Goal: Task Accomplishment & Management: Manage account settings

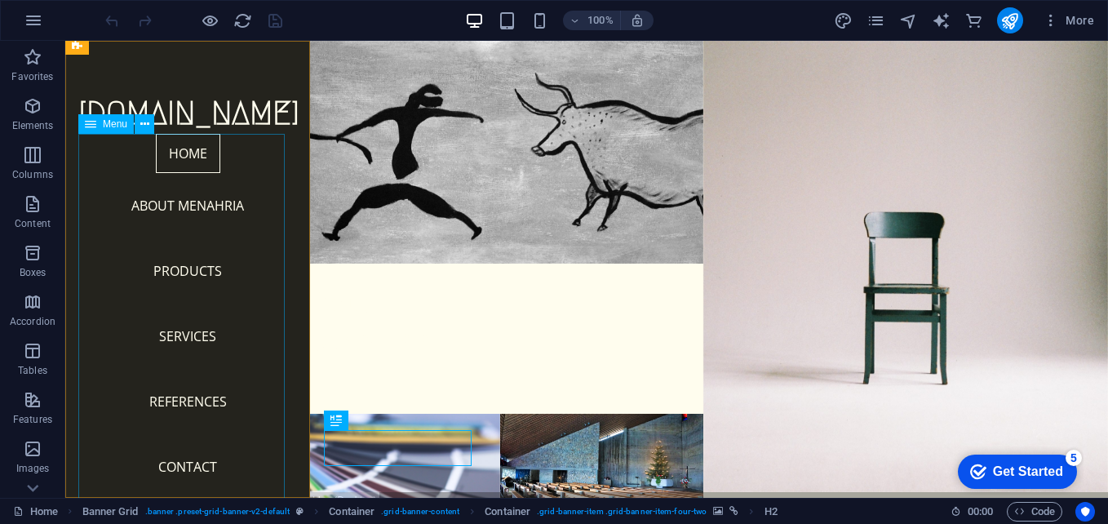
click at [210, 144] on nav "Home About menahria Products Services References Contact" at bounding box center [187, 316] width 219 height 365
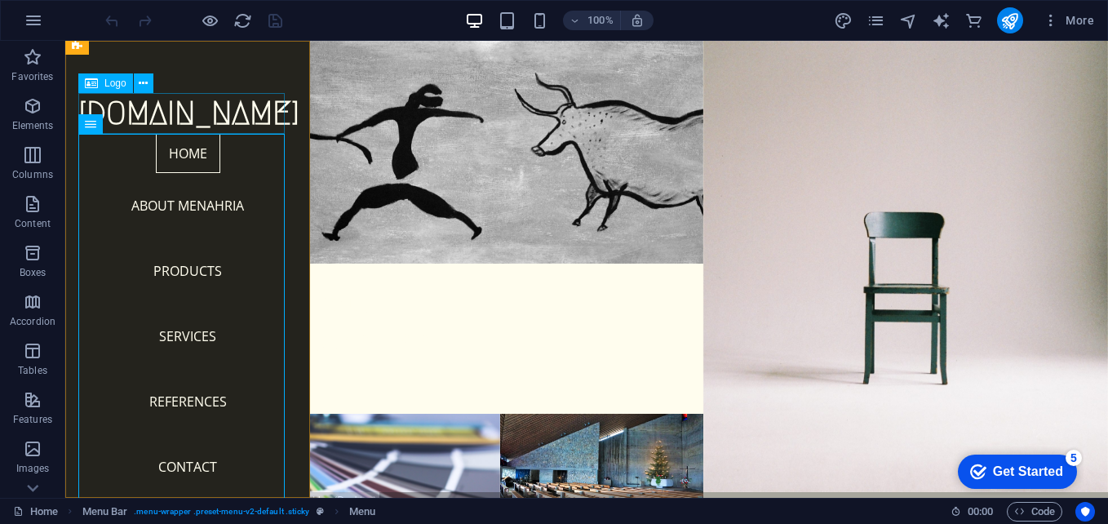
click at [135, 110] on div "[DOMAIN_NAME]" at bounding box center [187, 113] width 219 height 41
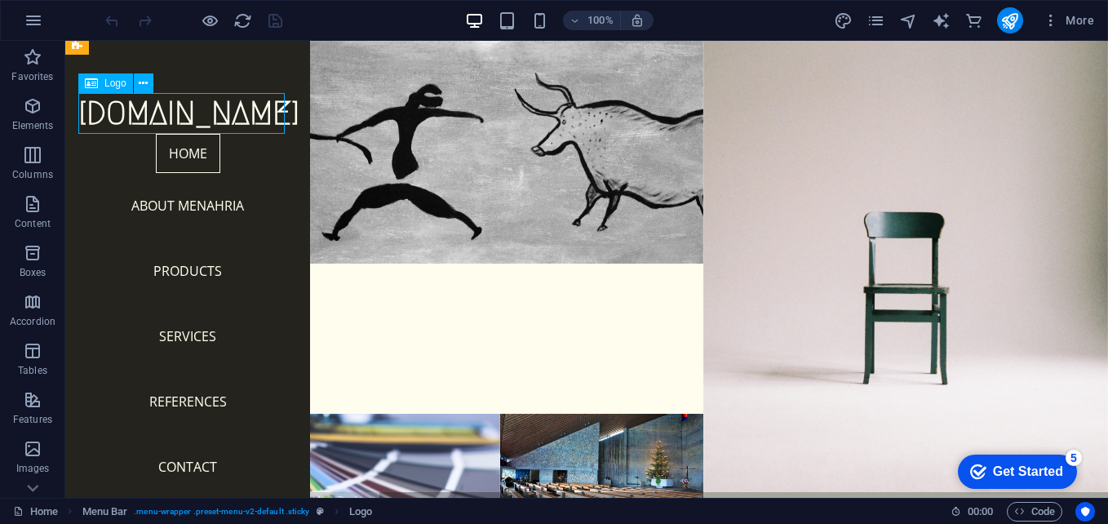
click at [161, 113] on div "[DOMAIN_NAME]" at bounding box center [187, 113] width 219 height 41
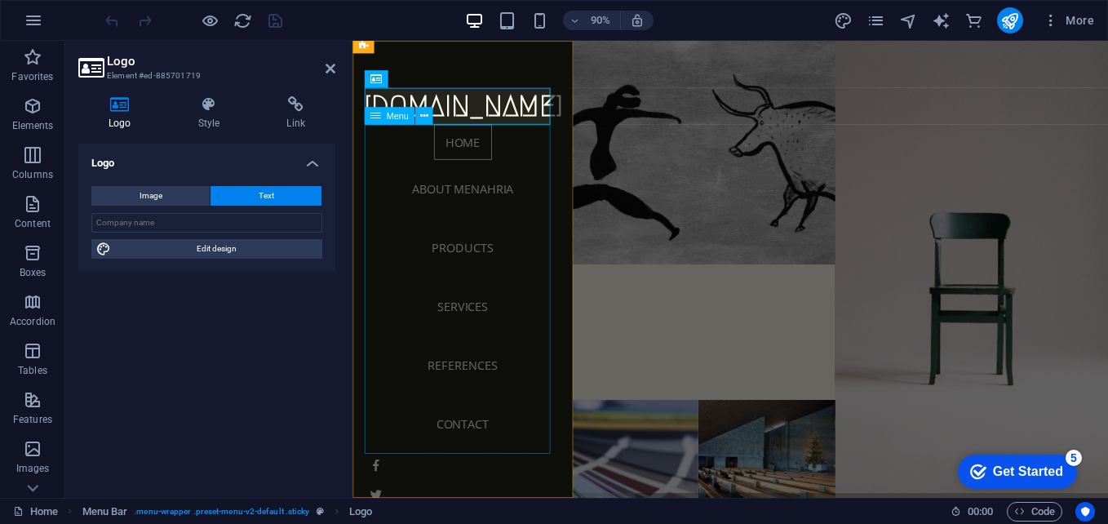
click at [463, 160] on nav "Home About menahria Products Services References Contact" at bounding box center [474, 316] width 219 height 365
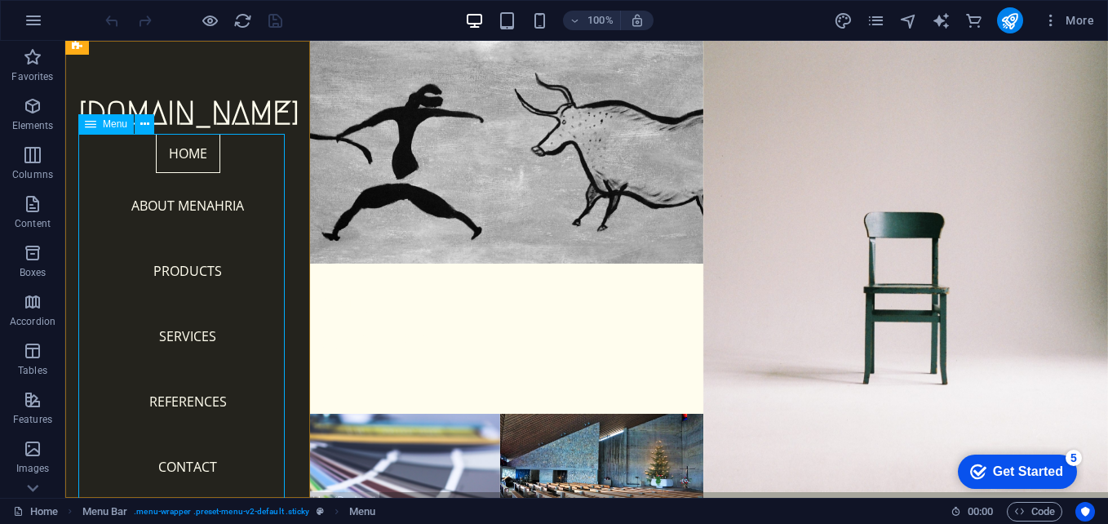
click at [199, 206] on nav "Home About menahria Products Services References Contact" at bounding box center [187, 316] width 219 height 365
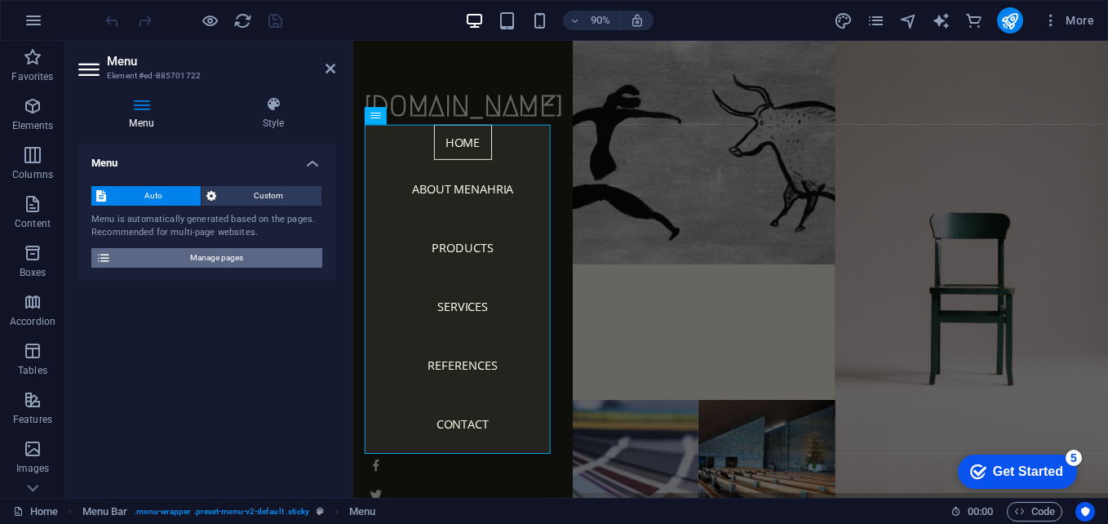
click at [103, 258] on icon at bounding box center [103, 258] width 15 height 20
click at [257, 188] on span "Custom" at bounding box center [269, 196] width 96 height 20
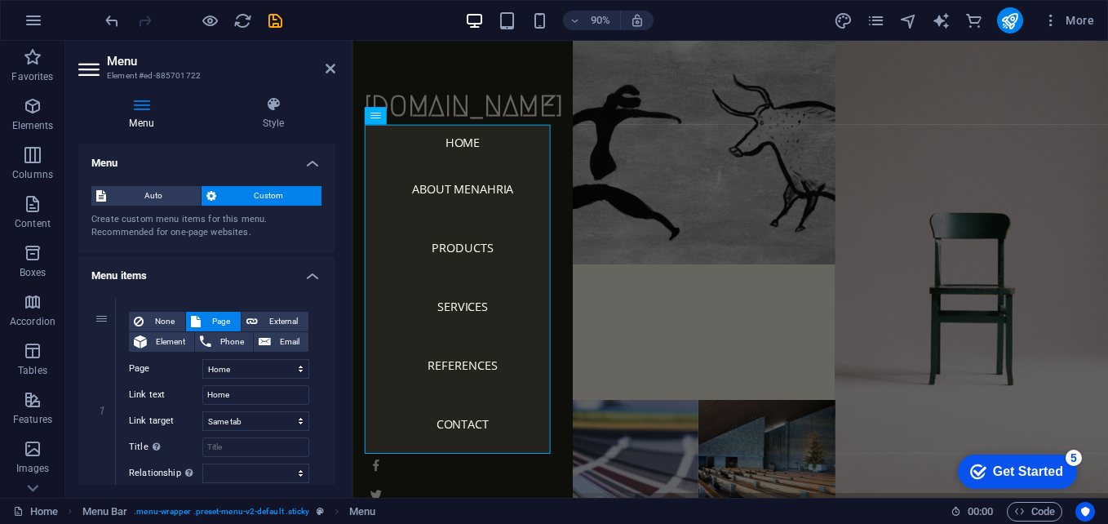
drag, startPoint x: 331, startPoint y: 205, endPoint x: 334, endPoint y: 237, distance: 31.9
click at [334, 237] on div "Menu Auto Custom Create custom menu items for this menu. Recommended for one-pa…" at bounding box center [206, 314] width 257 height 341
click at [1020, 477] on div "Get Started" at bounding box center [1028, 471] width 70 height 15
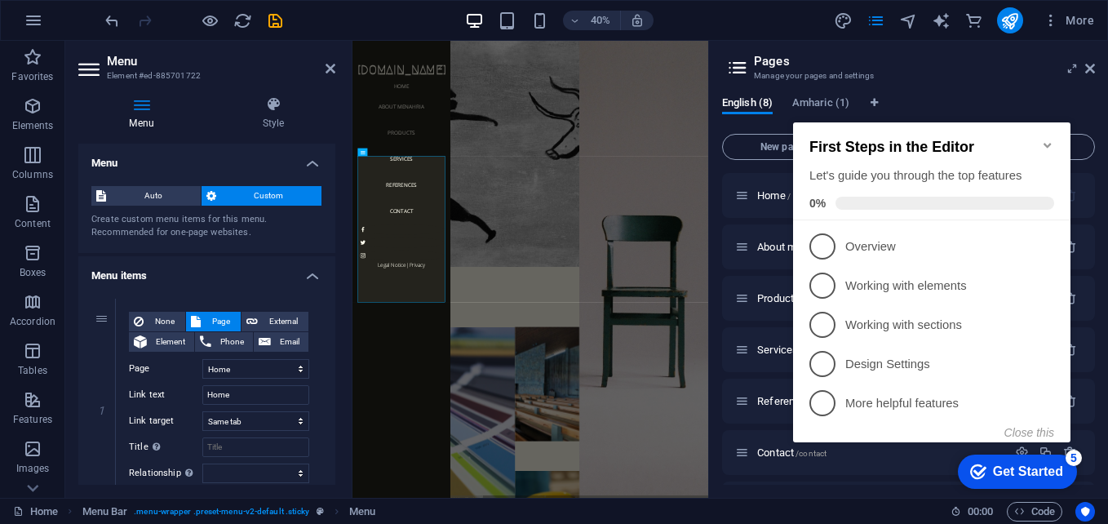
click at [1043, 139] on icon "Minimize checklist" at bounding box center [1047, 145] width 13 height 13
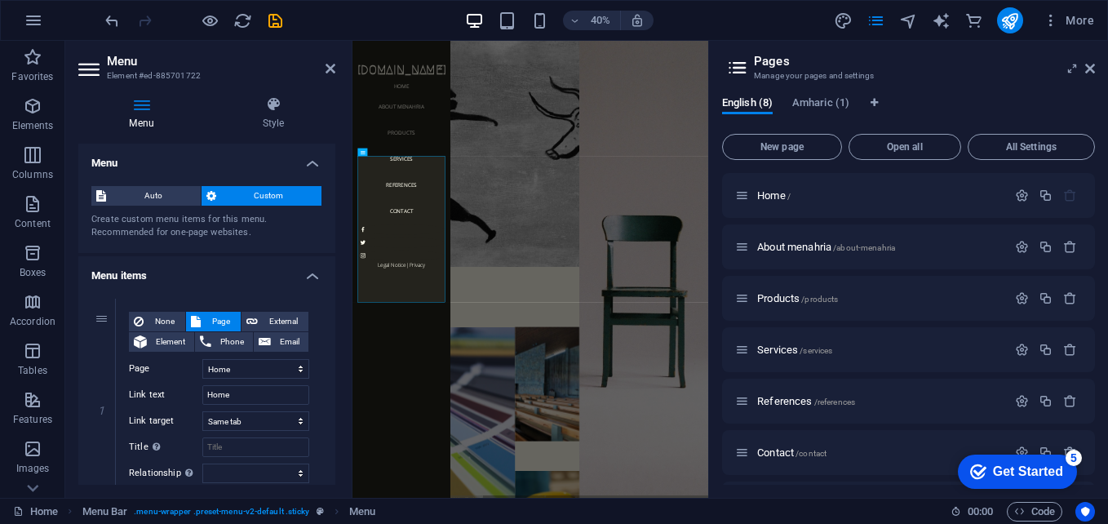
drag, startPoint x: 331, startPoint y: 192, endPoint x: 334, endPoint y: 227, distance: 35.2
click at [334, 227] on div "Menu Auto Custom Create custom menu items for this menu. Recommended for one-pa…" at bounding box center [206, 314] width 257 height 341
drag, startPoint x: 330, startPoint y: 182, endPoint x: 332, endPoint y: 235, distance: 53.0
click at [332, 235] on div "Menu Auto Custom Create custom menu items for this menu. Recommended for one-pa…" at bounding box center [206, 314] width 257 height 341
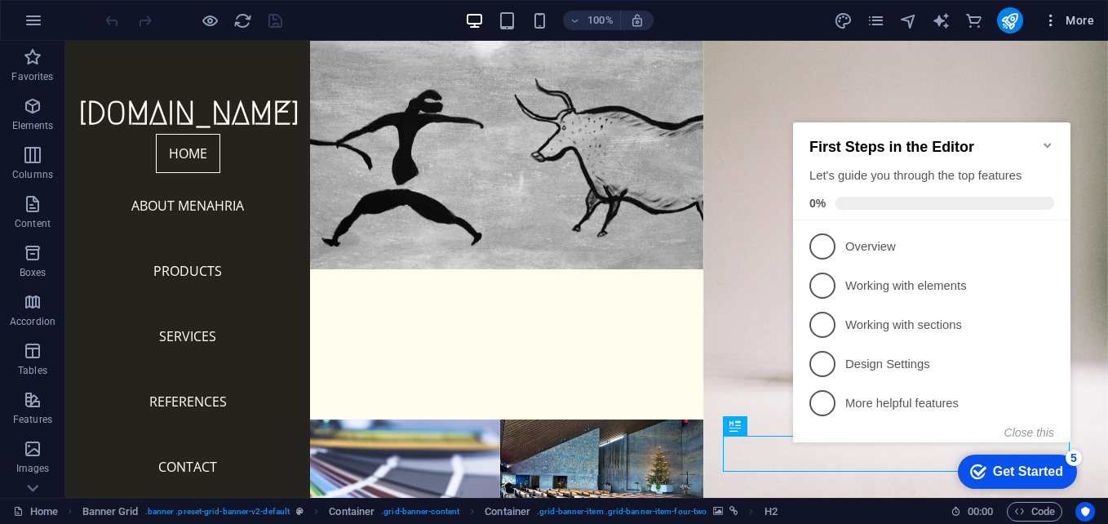
click at [1082, 19] on span "More" at bounding box center [1067, 20] width 51 height 16
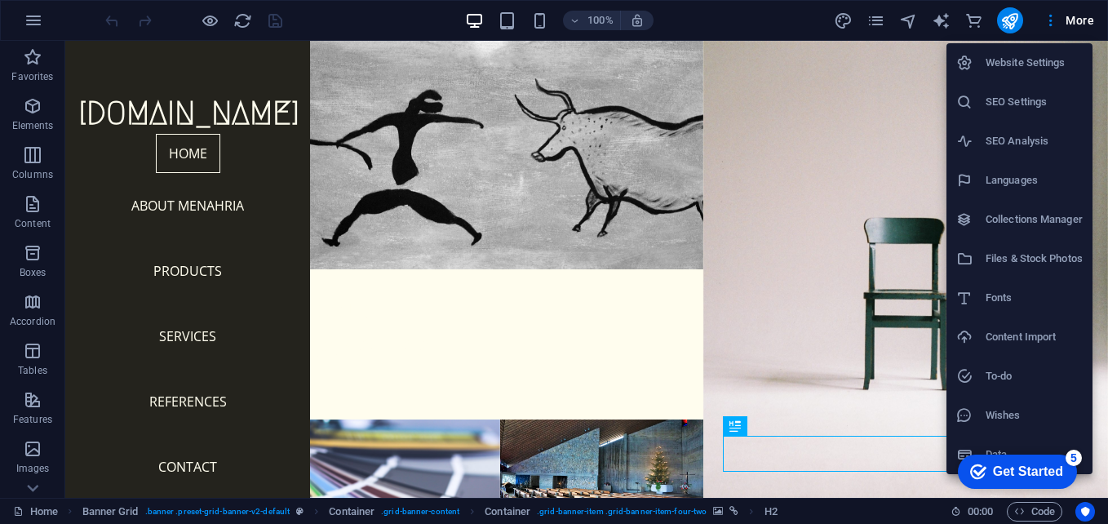
click at [1013, 71] on h6 "Website Settings" at bounding box center [1033, 63] width 97 height 20
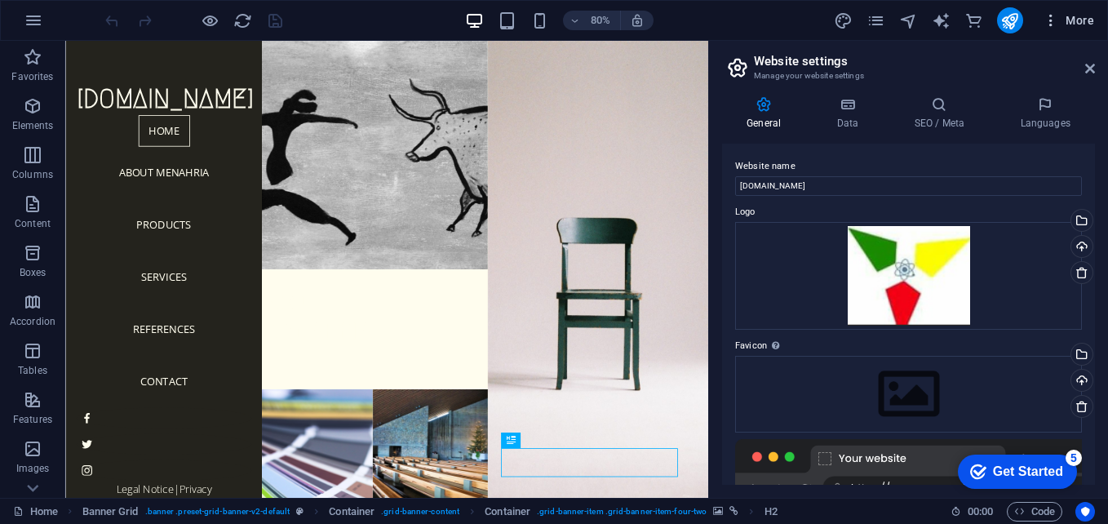
click at [1074, 24] on span "More" at bounding box center [1067, 20] width 51 height 16
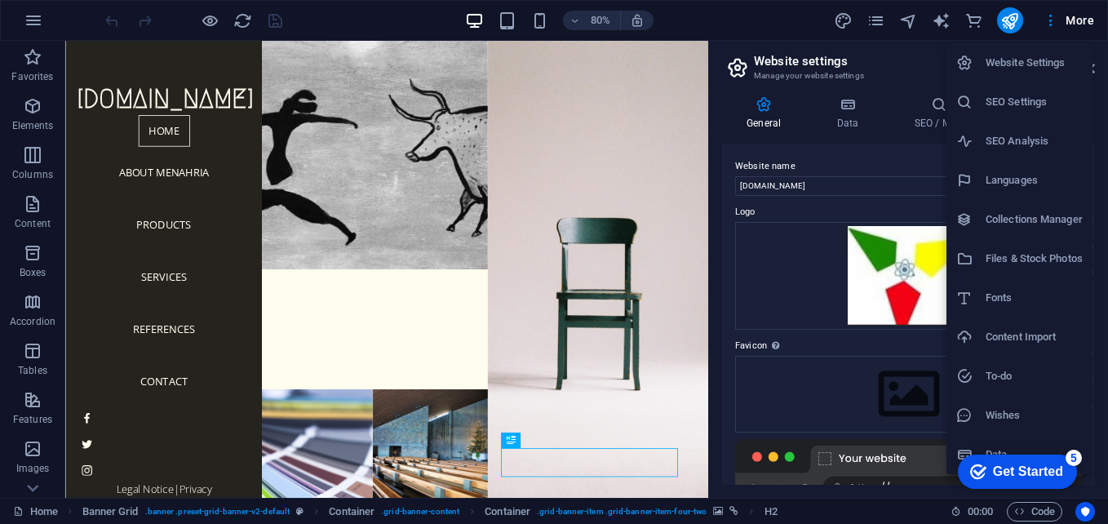
click at [1031, 464] on div "Get Started" at bounding box center [1028, 471] width 70 height 15
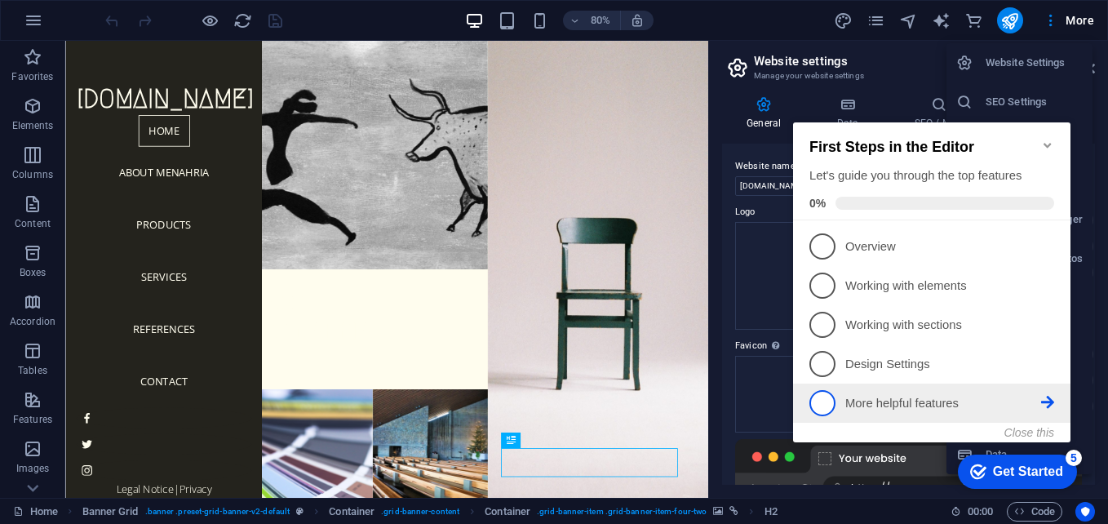
click at [1051, 252] on icon at bounding box center [1047, 245] width 13 height 13
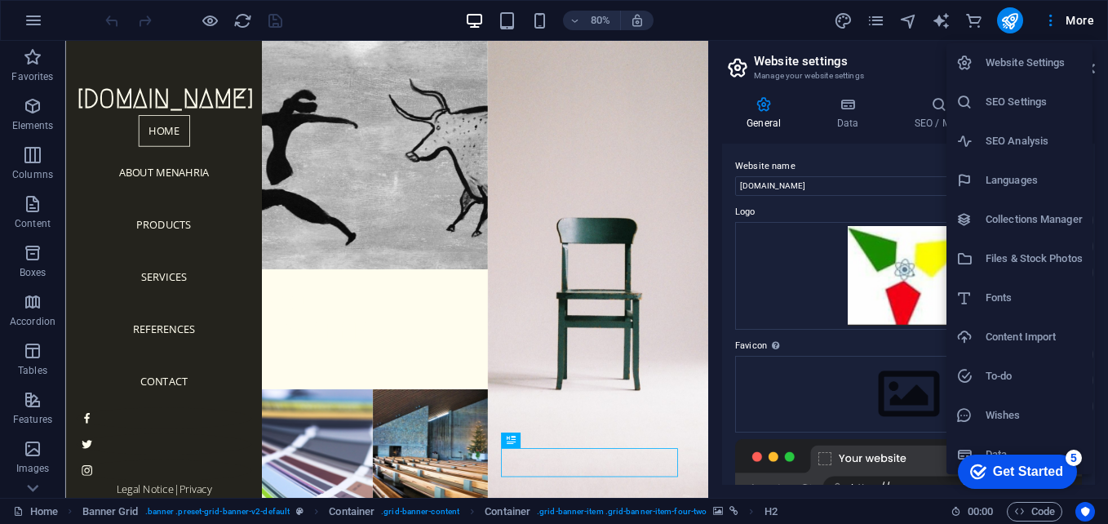
click at [883, 252] on div at bounding box center [554, 262] width 1108 height 524
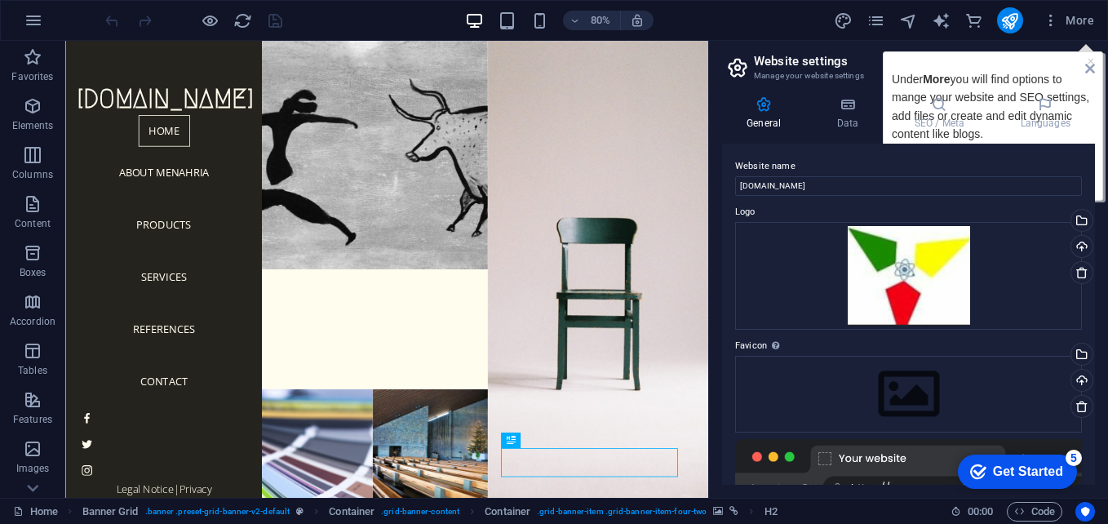
click at [738, 68] on icon at bounding box center [737, 67] width 24 height 23
click at [876, 16] on icon "pages" at bounding box center [875, 20] width 19 height 19
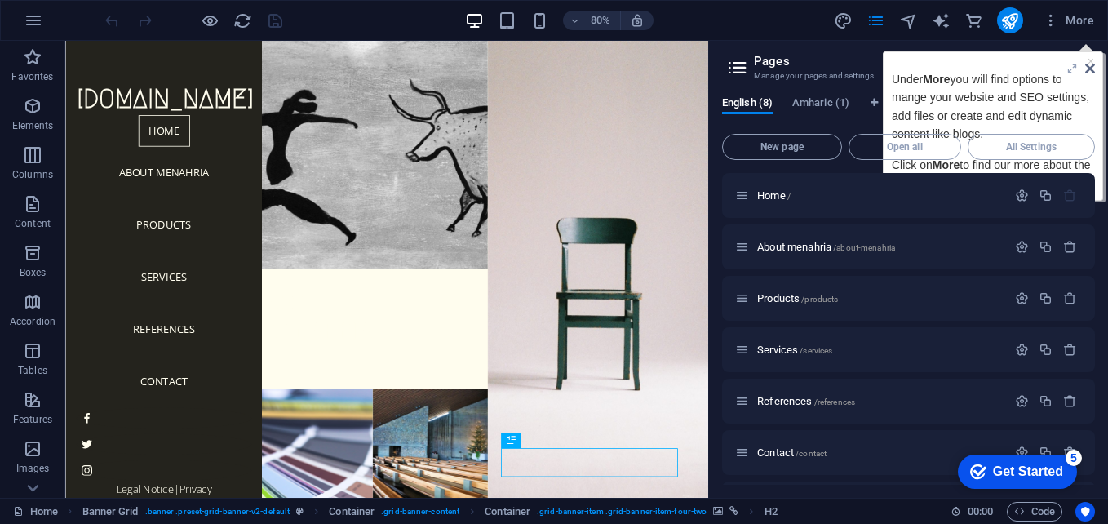
click at [1090, 69] on icon at bounding box center [1090, 68] width 10 height 13
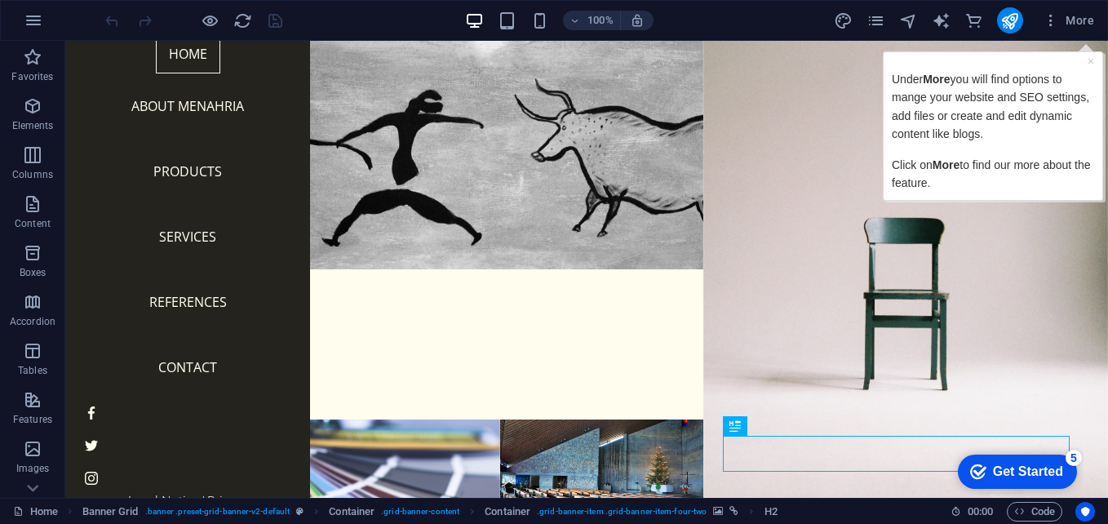
drag, startPoint x: 1104, startPoint y: 213, endPoint x: 280, endPoint y: 149, distance: 827.1
click at [875, 10] on div "More" at bounding box center [967, 20] width 267 height 26
click at [876, 15] on icon "pages" at bounding box center [875, 20] width 19 height 19
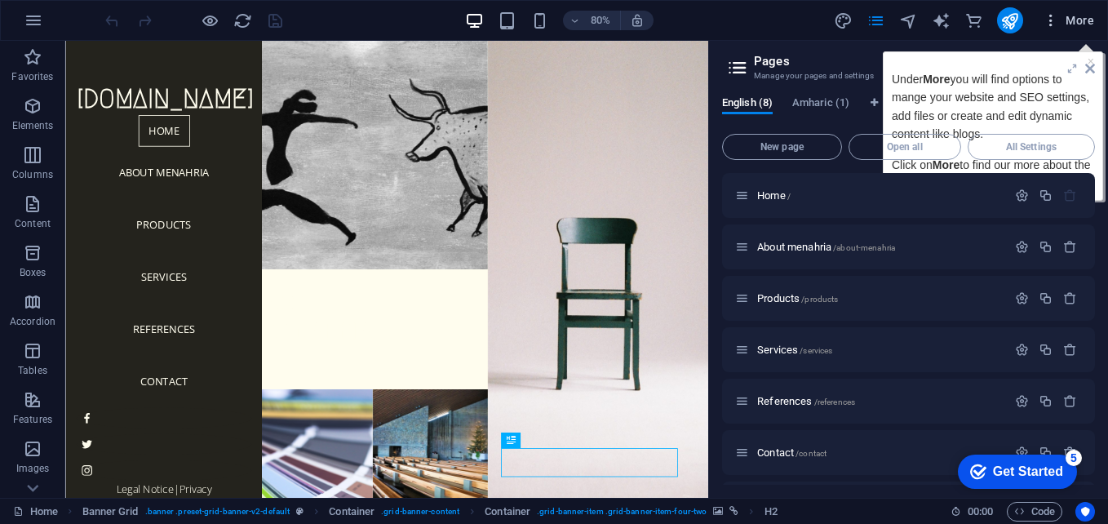
click at [1052, 15] on icon "button" at bounding box center [1050, 20] width 16 height 16
